Goal: Task Accomplishment & Management: Complete application form

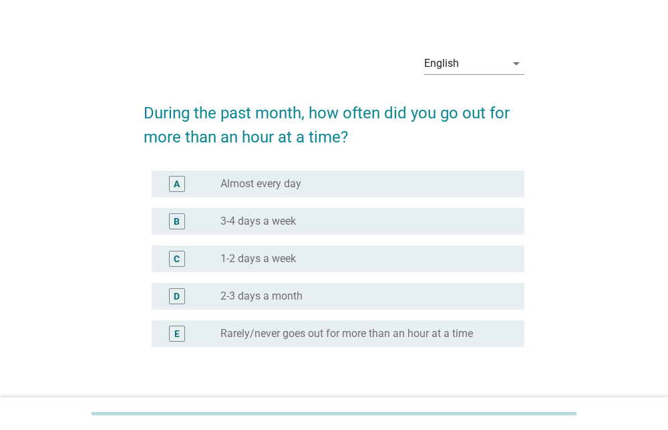
scroll to position [21, 0]
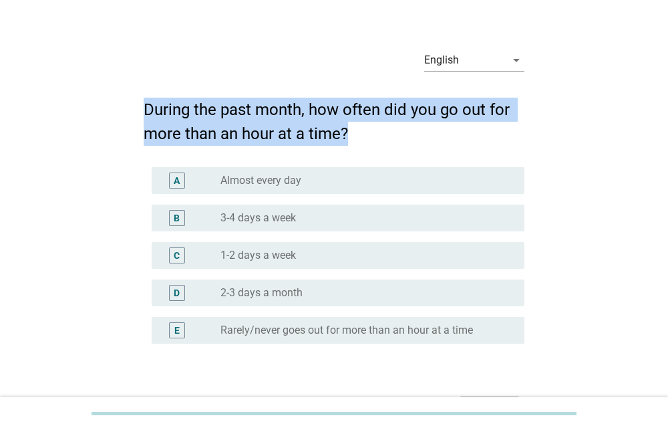
drag, startPoint x: 140, startPoint y: 104, endPoint x: 403, endPoint y: 138, distance: 265.0
click at [403, 138] on div "English arrow_drop_down During the past month, how often did you go out for mor…" at bounding box center [334, 231] width 403 height 406
copy h2 "During the past month, how often did you go out for more than an hour at a time?"
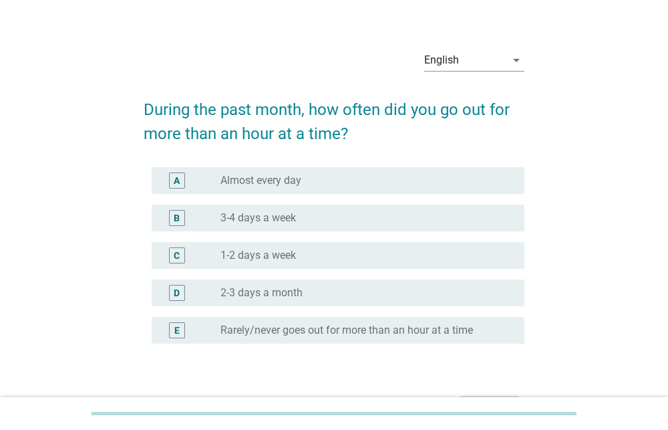
click at [110, 150] on div "English arrow_drop_down During the past month, how often did you go out for mor…" at bounding box center [334, 231] width 604 height 406
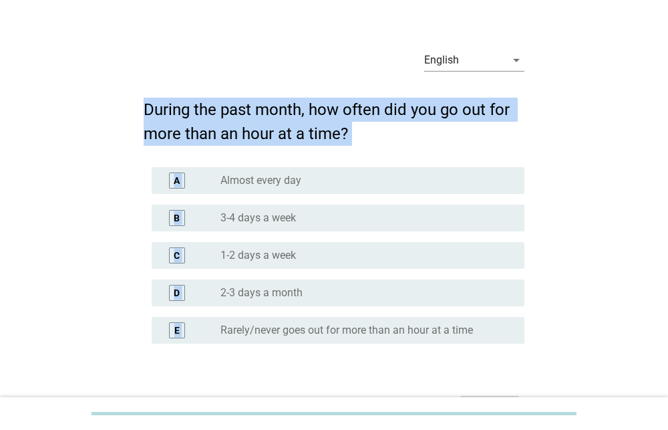
drag, startPoint x: 138, startPoint y: 98, endPoint x: 502, endPoint y: 334, distance: 433.5
click at [502, 334] on div "English arrow_drop_down During the past month, how often did you go out for mor…" at bounding box center [334, 231] width 403 height 406
click at [42, 164] on div "English arrow_drop_down During the past month, how often did you go out for mor…" at bounding box center [334, 231] width 604 height 406
drag, startPoint x: 128, startPoint y: 98, endPoint x: 387, endPoint y: 142, distance: 263.1
click at [390, 142] on div "English arrow_drop_down During the past month, how often did you go out for mor…" at bounding box center [334, 231] width 604 height 406
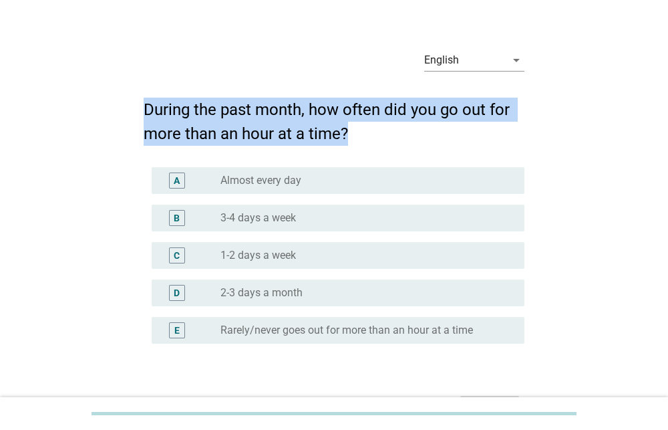
copy h2 "During the past month, how often did you go out for more than an hour at a time?"
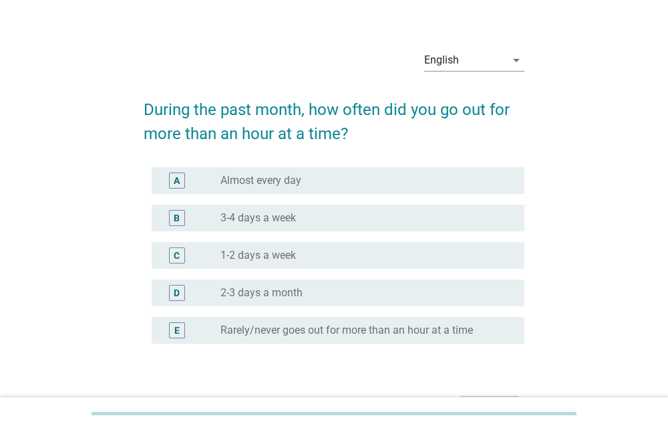
click at [85, 253] on div "English arrow_drop_down During the past month, how often did you go out for mor…" at bounding box center [334, 231] width 604 height 406
click at [308, 249] on div "radio_button_unchecked 1-2 days a week" at bounding box center [362, 255] width 283 height 13
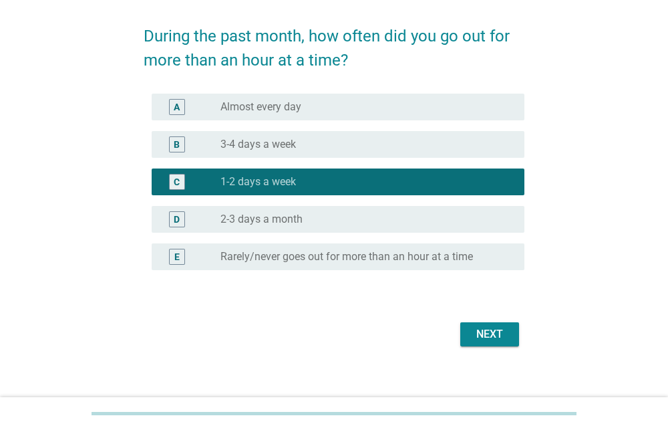
scroll to position [106, 0]
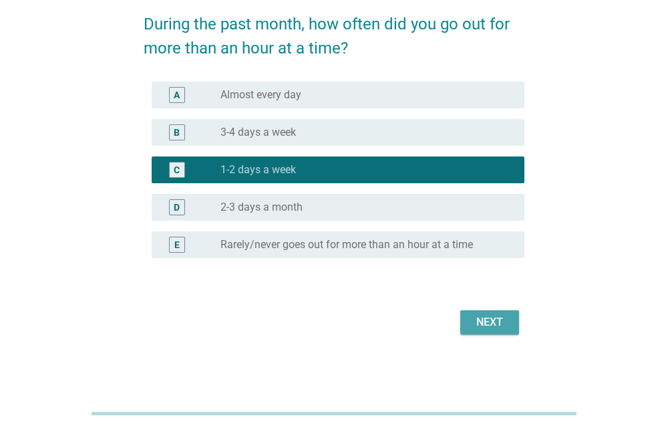
click at [491, 323] on div "Next" at bounding box center [489, 322] width 37 height 16
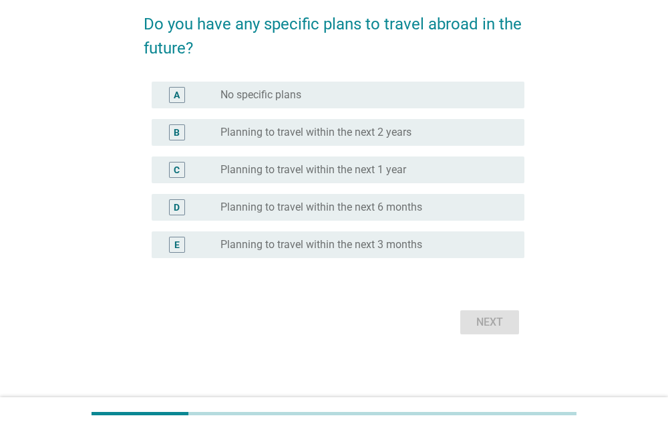
scroll to position [0, 0]
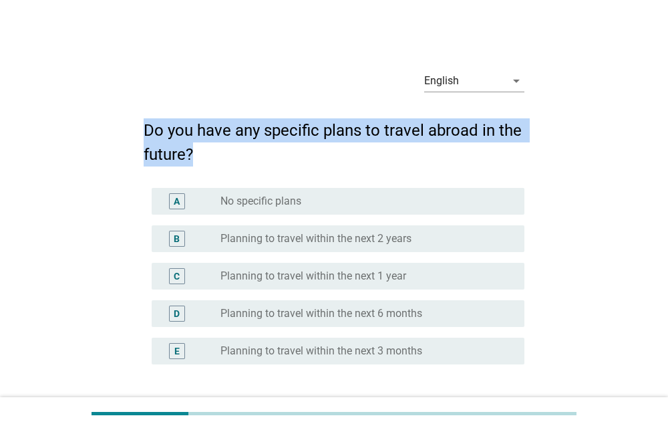
drag, startPoint x: 134, startPoint y: 125, endPoint x: 243, endPoint y: 165, distance: 116.1
click at [243, 165] on div "English arrow_drop_down Do you have any specific plans to travel abroad in the …" at bounding box center [334, 252] width 403 height 406
copy h2 "Do you have any specific plans to travel abroad in the future?"
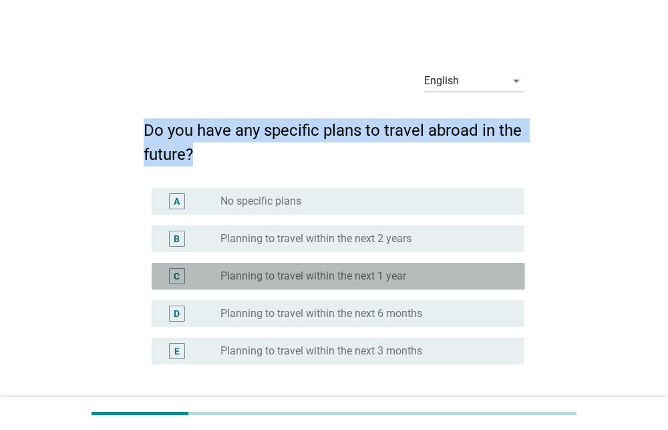
click at [323, 273] on label "Planning to travel within the next 1 year" at bounding box center [314, 275] width 186 height 13
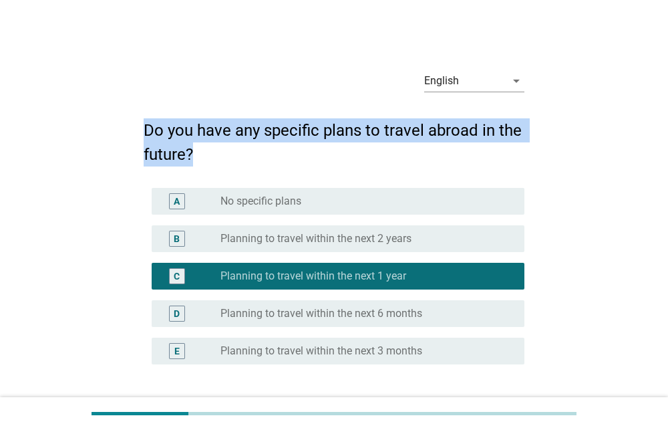
click at [338, 346] on label "Planning to travel within the next 3 months" at bounding box center [322, 350] width 202 height 13
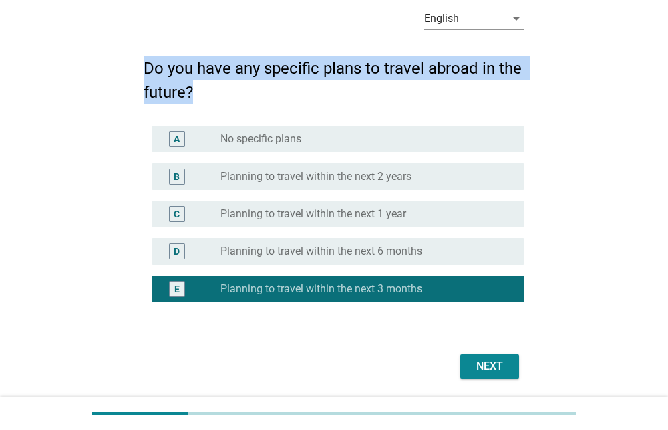
scroll to position [106, 0]
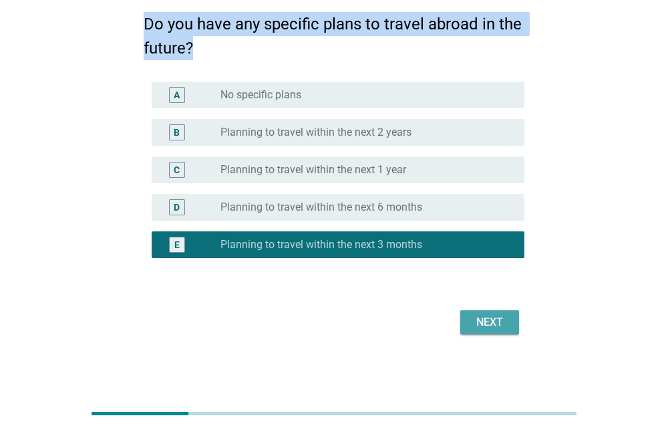
drag, startPoint x: 486, startPoint y: 323, endPoint x: 423, endPoint y: 328, distance: 63.0
click at [485, 323] on div "Next" at bounding box center [489, 322] width 37 height 16
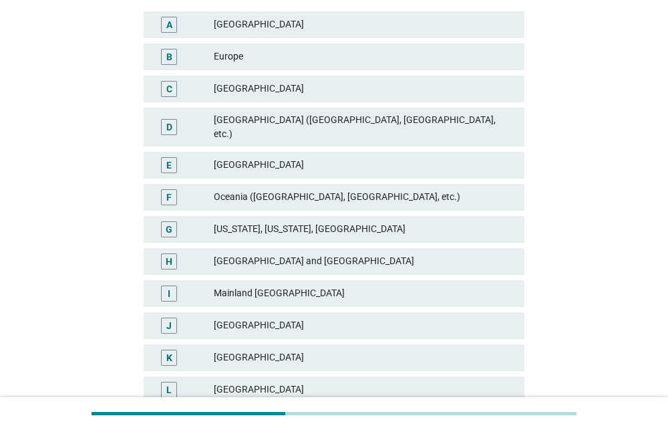
scroll to position [223, 0]
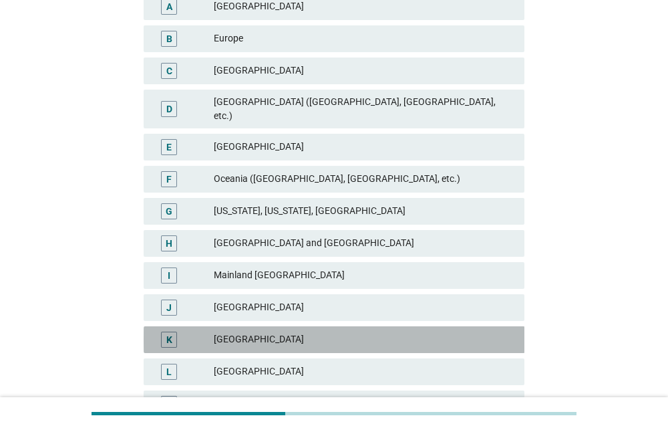
click at [340, 332] on div "[GEOGRAPHIC_DATA]" at bounding box center [364, 340] width 300 height 16
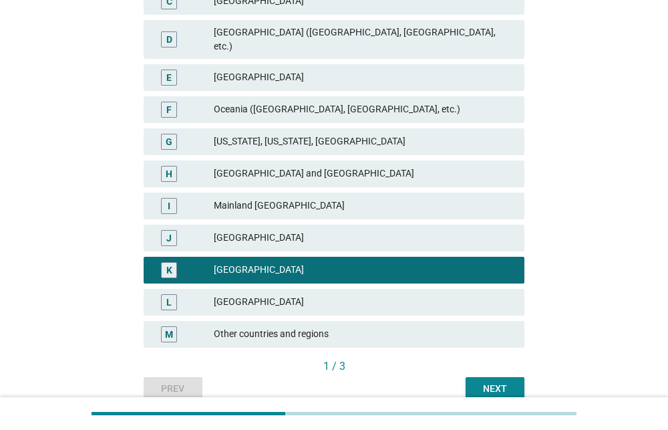
scroll to position [334, 0]
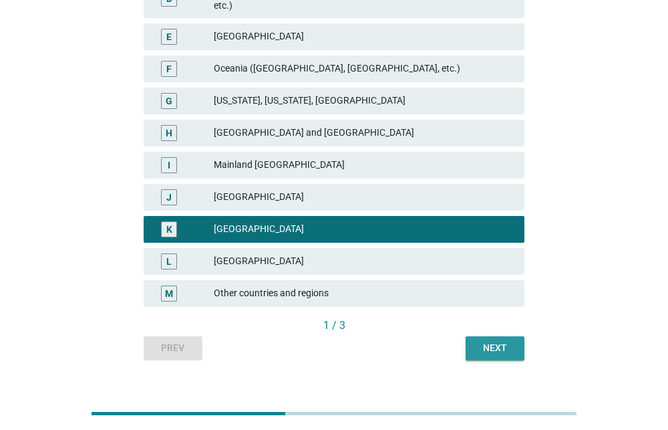
drag, startPoint x: 504, startPoint y: 338, endPoint x: 494, endPoint y: 333, distance: 11.1
click at [503, 341] on div "Next" at bounding box center [495, 348] width 37 height 14
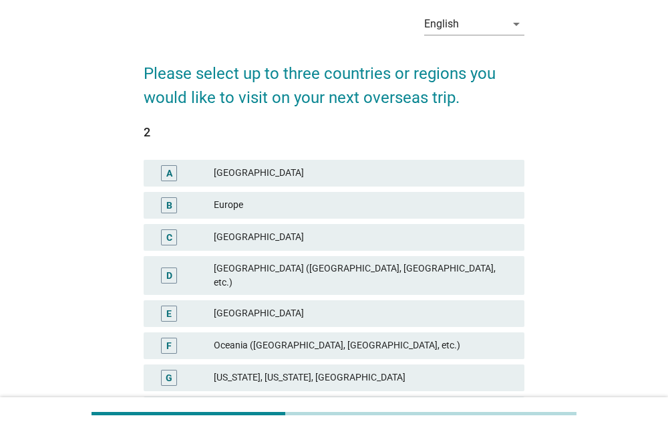
scroll to position [59, 0]
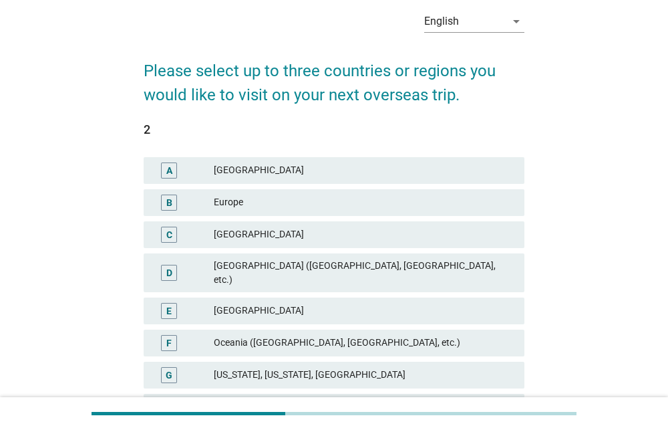
drag, startPoint x: 141, startPoint y: 66, endPoint x: 479, endPoint y: 110, distance: 340.4
click at [479, 110] on div "English arrow_drop_down Please select up to three countries or regions you woul…" at bounding box center [334, 317] width 403 height 656
copy form "Please select up to three countries or regions you would like to visit on your …"
click at [294, 203] on div "Europe" at bounding box center [364, 203] width 300 height 16
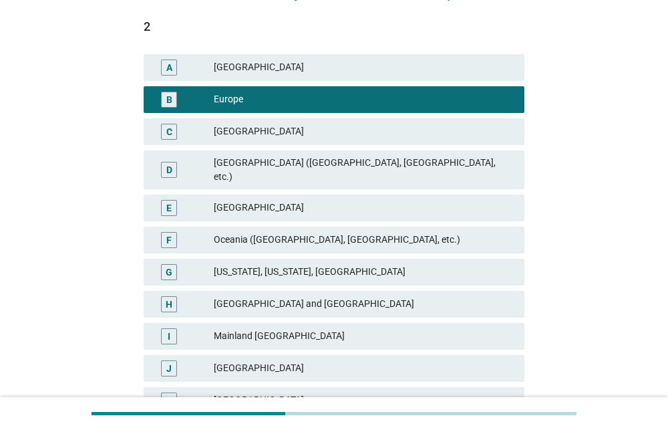
scroll to position [173, 0]
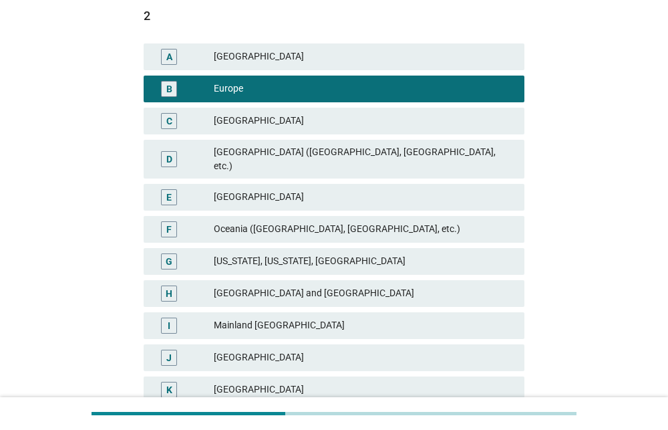
click at [345, 253] on div "[US_STATE], [US_STATE], [GEOGRAPHIC_DATA]" at bounding box center [364, 261] width 300 height 16
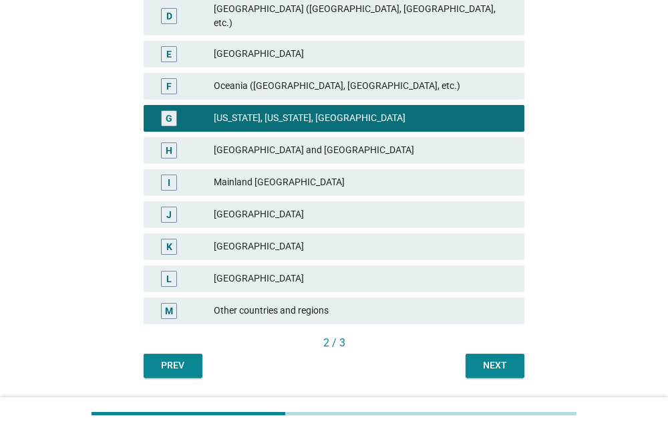
scroll to position [344, 0]
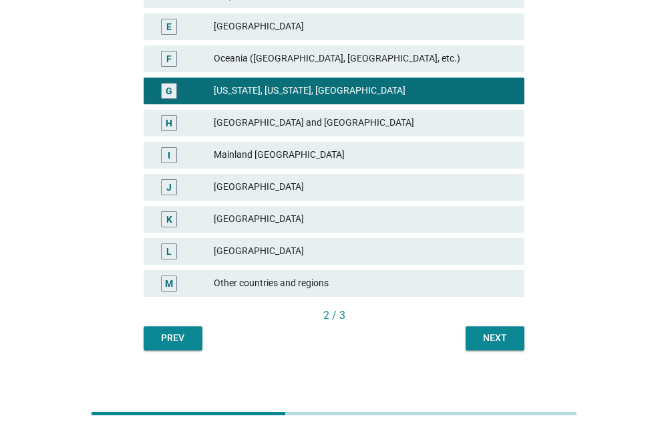
click at [484, 326] on button "Next" at bounding box center [495, 338] width 59 height 24
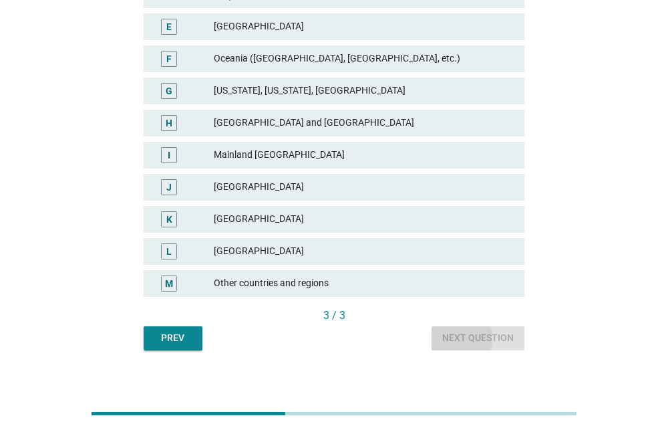
scroll to position [0, 0]
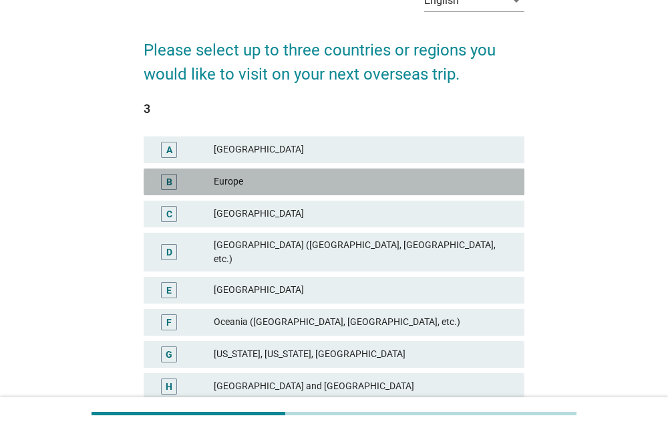
click at [296, 185] on div "Europe" at bounding box center [364, 182] width 300 height 16
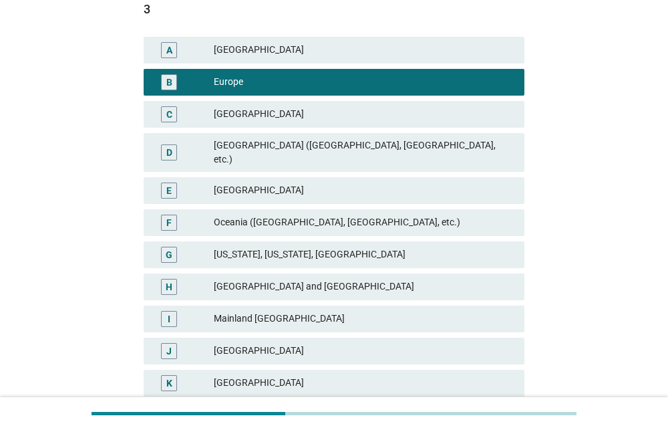
scroll to position [328, 0]
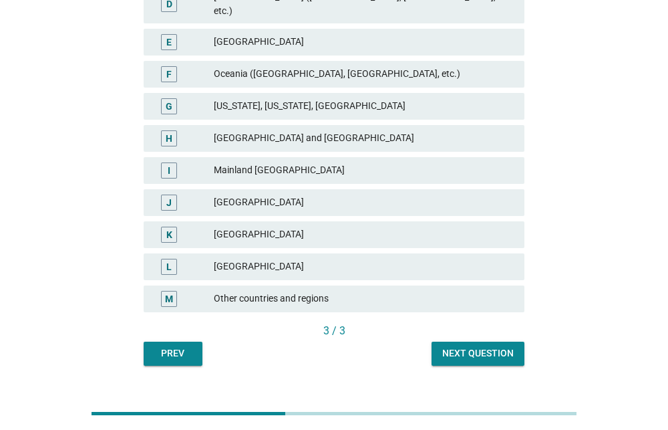
click at [473, 346] on div "Next question" at bounding box center [479, 353] width 72 height 14
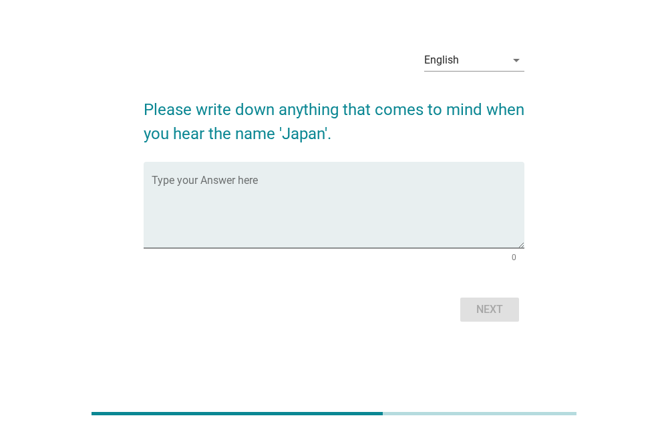
scroll to position [0, 0]
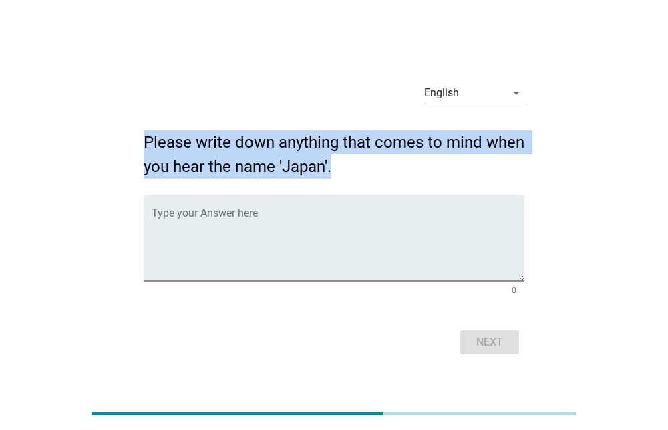
drag, startPoint x: 219, startPoint y: 146, endPoint x: 348, endPoint y: 158, distance: 129.6
click at [348, 158] on h2 "Please write down anything that comes to mind when you hear the name 'Japan'." at bounding box center [335, 147] width 382 height 61
copy h2 "Please write down anything that comes to mind when you hear the name 'Japan'."
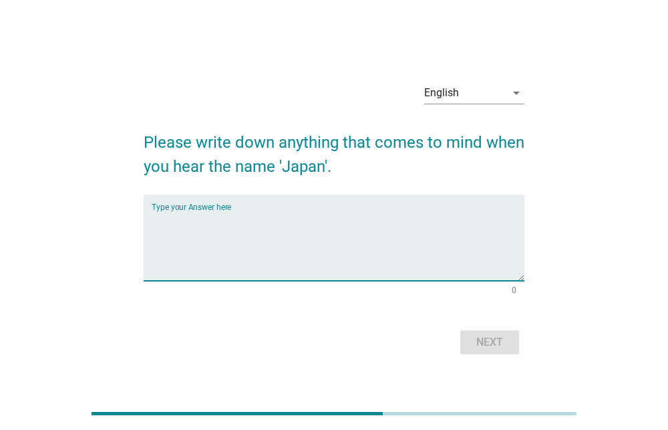
click at [302, 251] on textarea "Type your Answer here" at bounding box center [339, 246] width 374 height 70
paste textarea "When I hear the name "Japan", I think about a clean and disciplined country wit…"
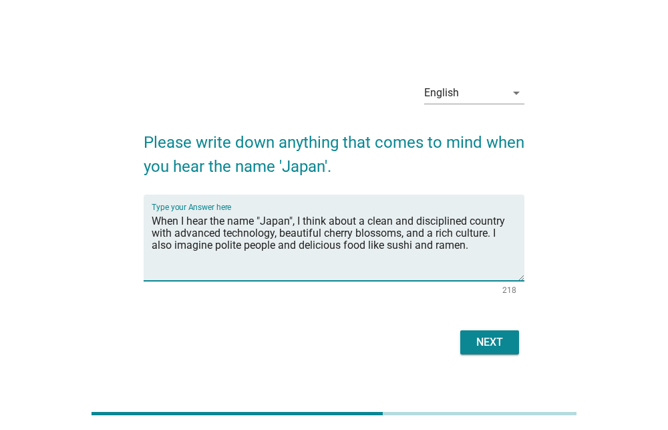
type textarea "When I hear the name "Japan", I think about a clean and disciplined country wit…"
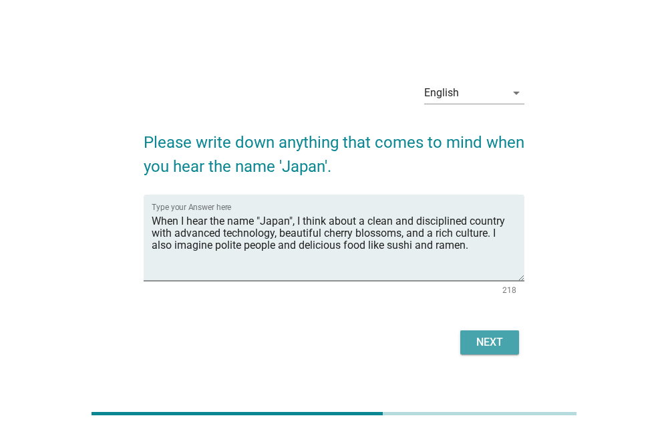
click at [481, 339] on div "Next" at bounding box center [489, 342] width 37 height 16
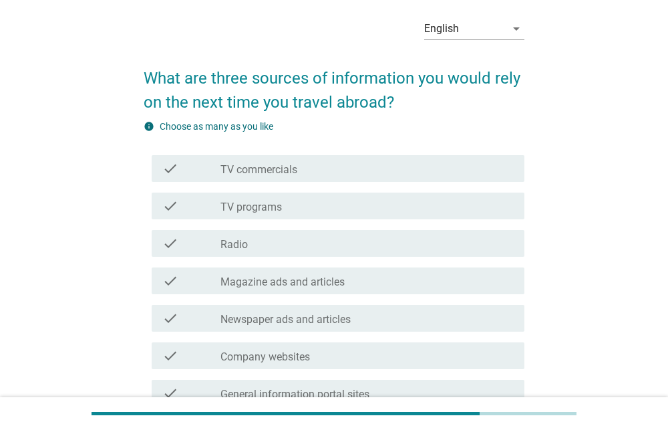
scroll to position [80, 0]
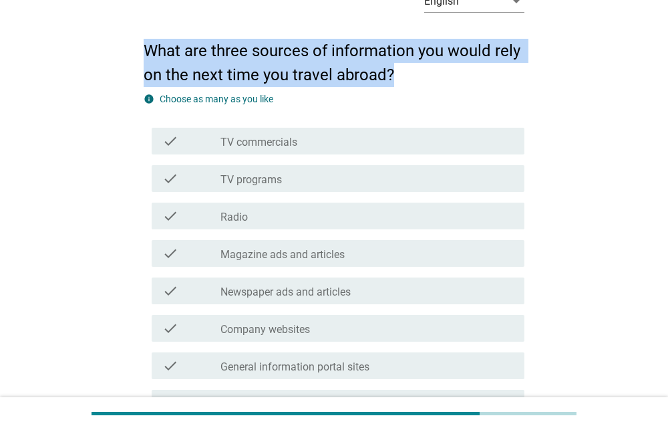
drag, startPoint x: 137, startPoint y: 43, endPoint x: 422, endPoint y: 78, distance: 287.5
click at [422, 78] on div "English arrow_drop_down What are three sources of information you would rely on…" at bounding box center [334, 361] width 403 height 784
copy h2 "What are three sources of information you would rely on the next time you trave…"
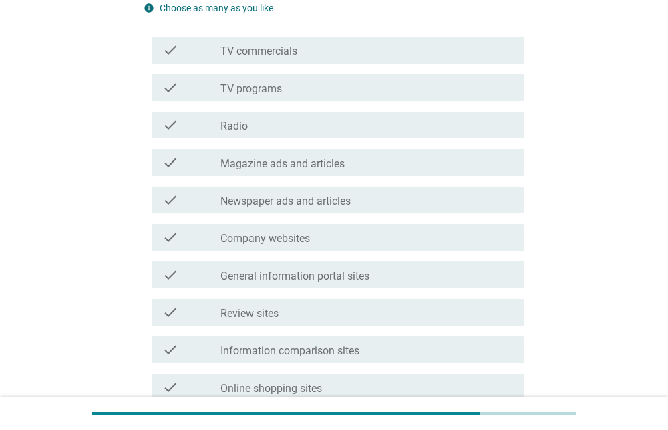
scroll to position [176, 0]
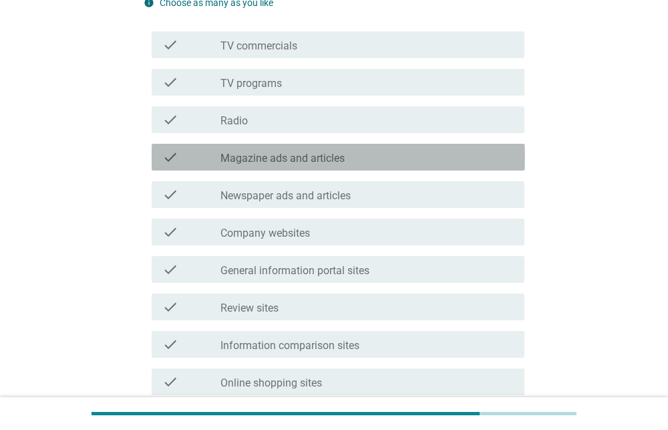
click at [365, 156] on div "check_box_outline_blank Magazine ads and articles" at bounding box center [367, 157] width 293 height 16
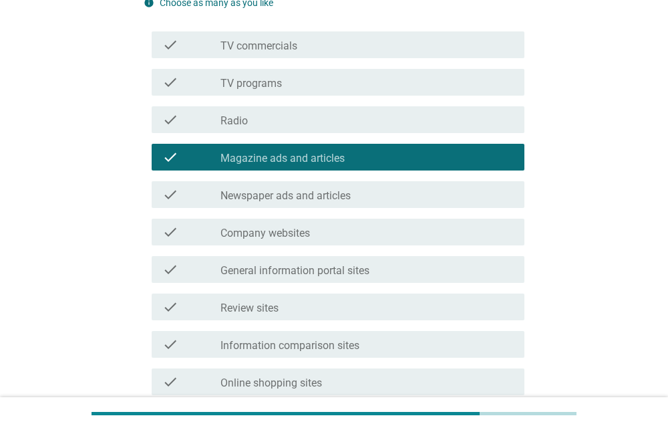
click at [371, 197] on div "check_box_outline_blank Newspaper ads and articles" at bounding box center [367, 195] width 293 height 16
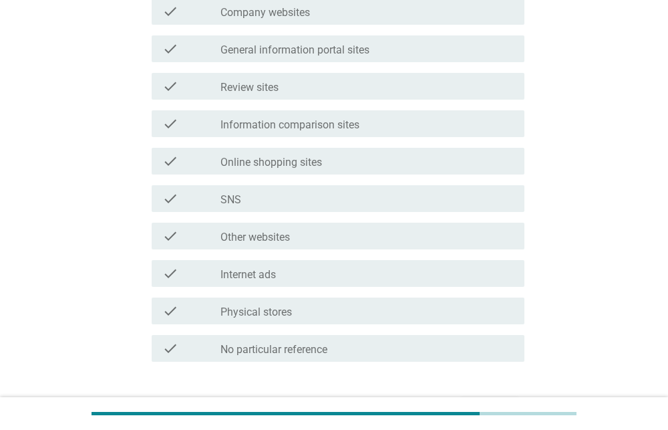
scroll to position [406, 0]
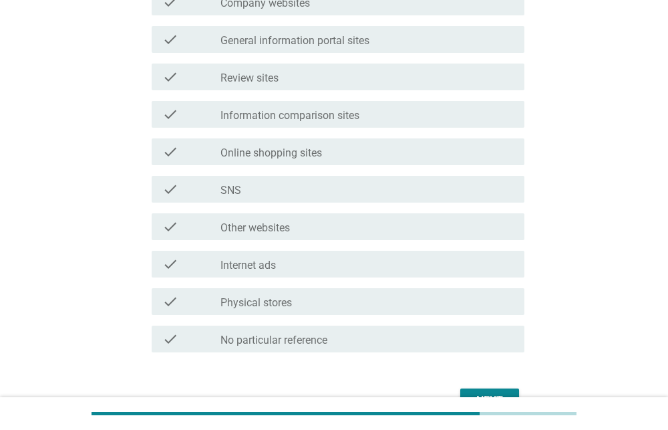
click at [332, 266] on div "check_box_outline_blank Internet ads" at bounding box center [367, 264] width 293 height 16
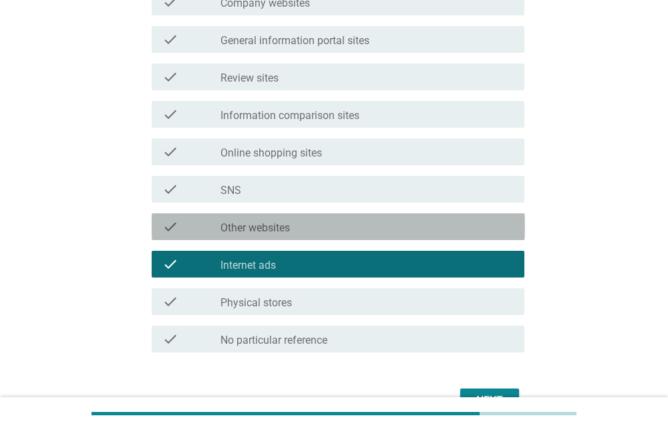
click at [345, 229] on div "check_box_outline_blank Other websites" at bounding box center [367, 227] width 293 height 16
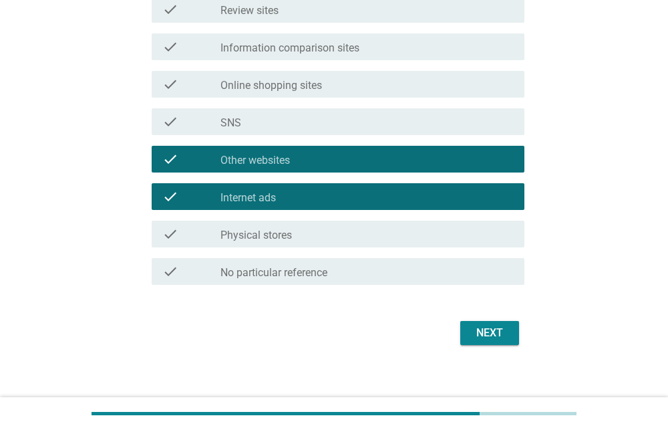
scroll to position [478, 0]
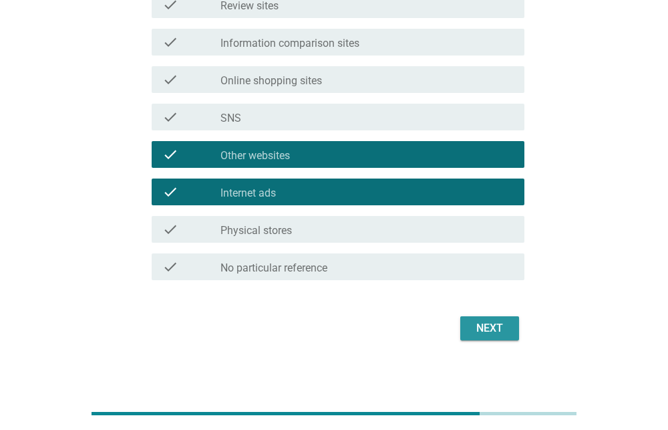
click at [491, 326] on div "Next" at bounding box center [489, 328] width 37 height 16
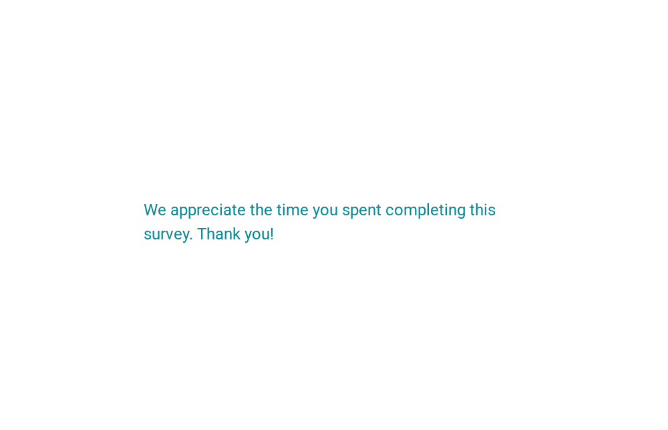
scroll to position [0, 0]
